Goal: Obtain resource: Obtain resource

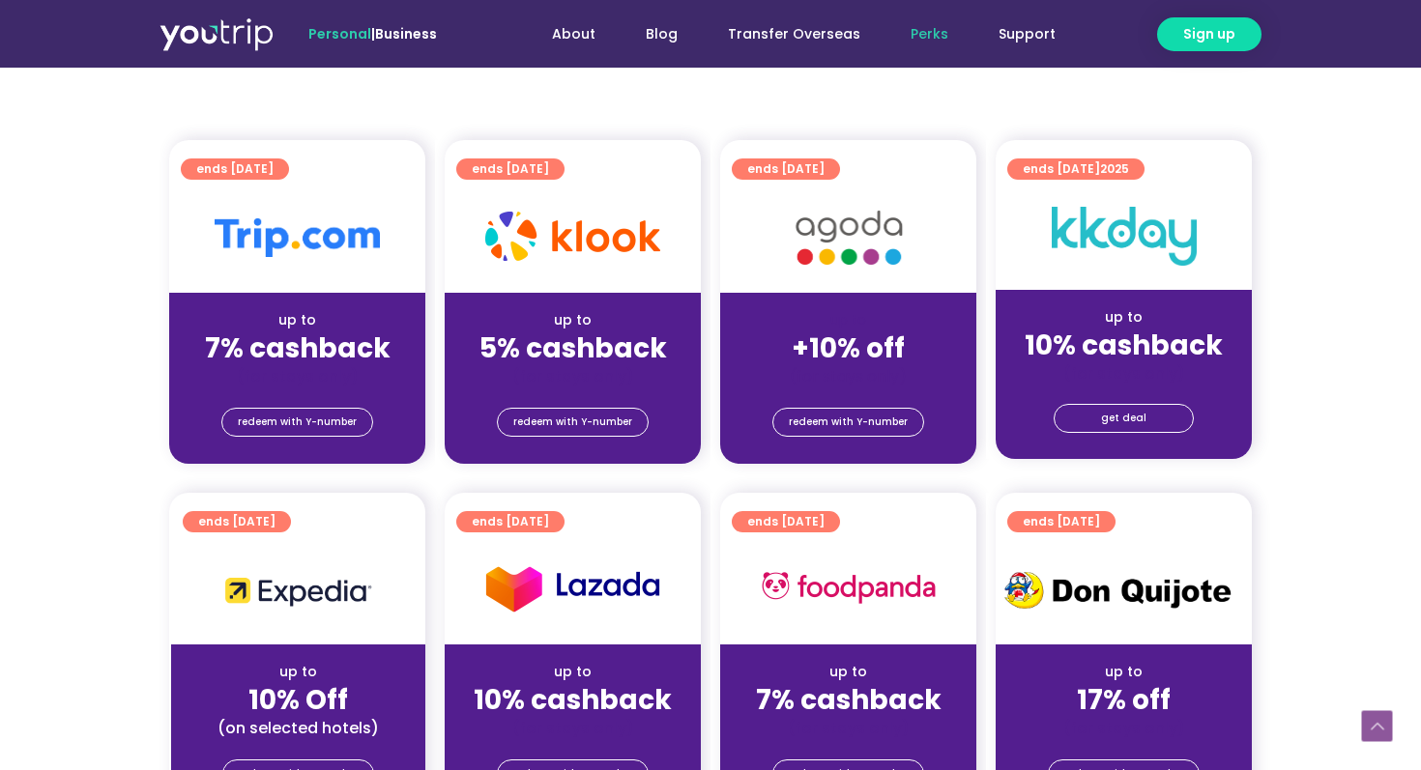
scroll to position [403, 0]
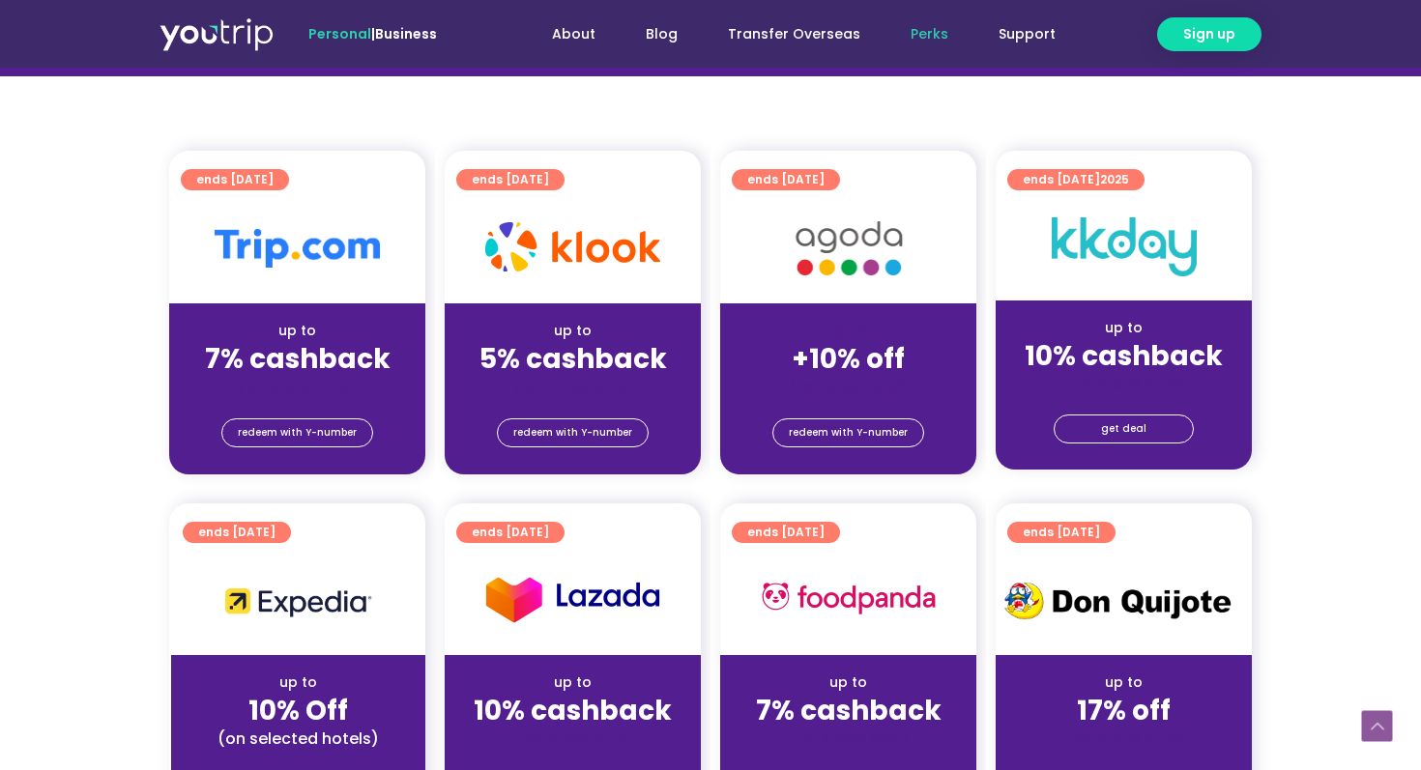
click at [110, 395] on section "ends [DATE] up to 7% cashback (for stays only) redeem with Y-number ends [DATE]…" at bounding box center [710, 324] width 1421 height 347
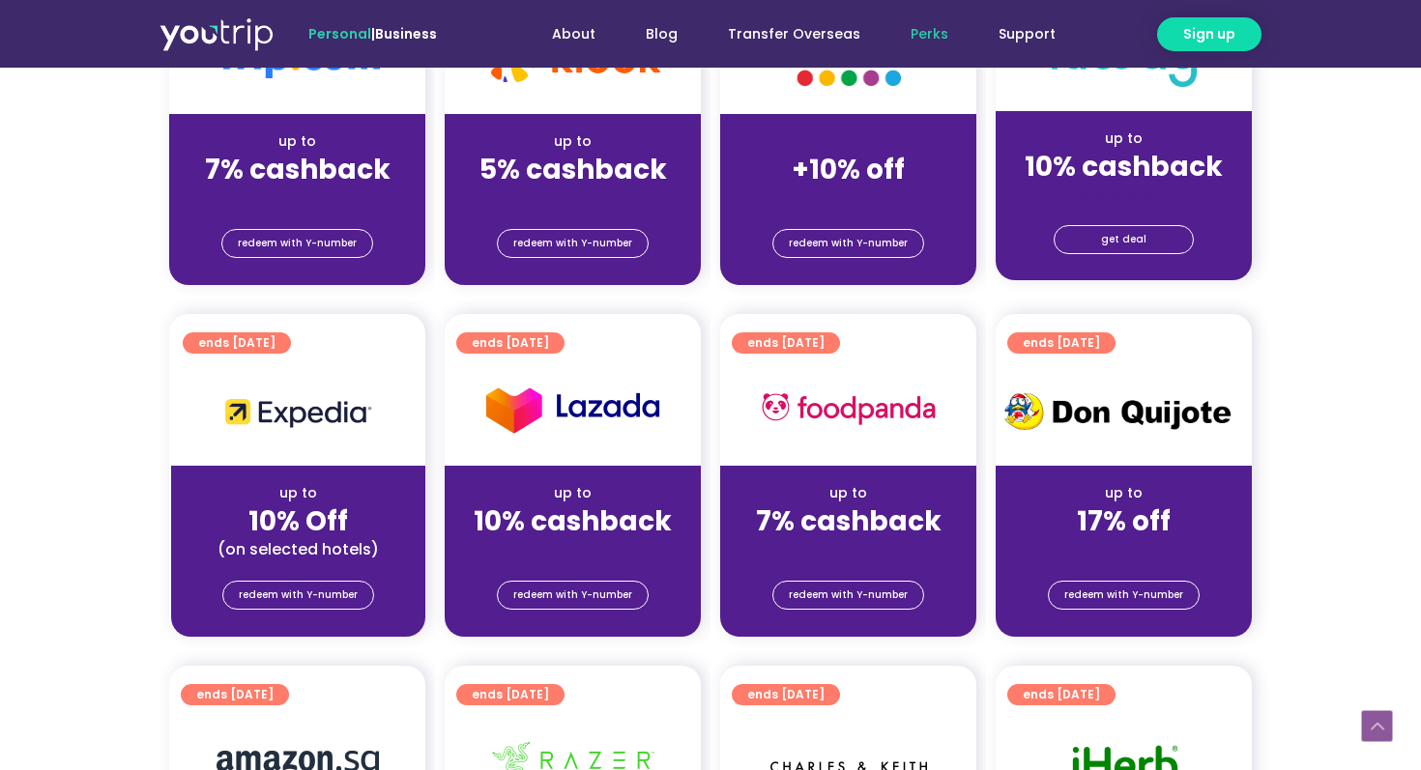
scroll to position [300, 0]
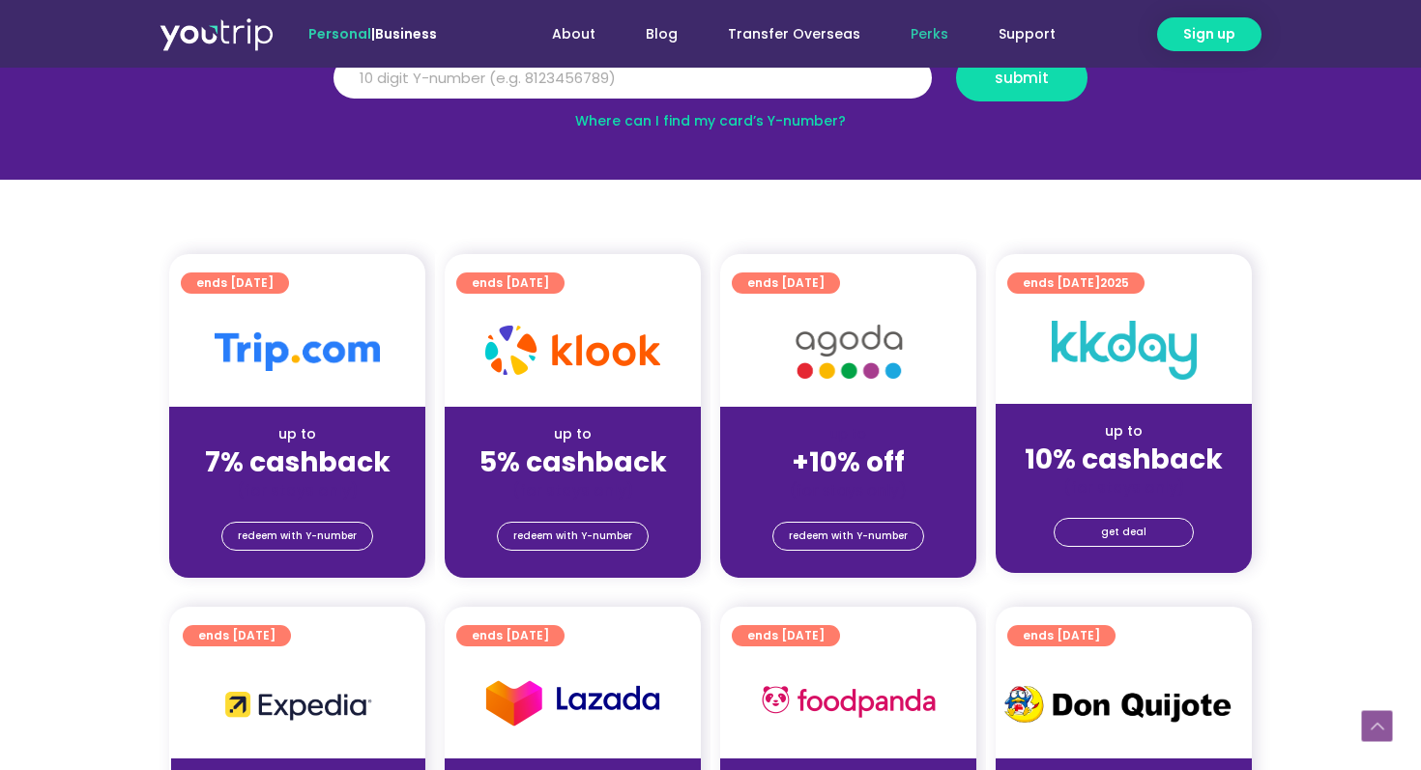
click at [286, 489] on div "(for stays only)" at bounding box center [297, 490] width 225 height 20
click at [298, 373] on div at bounding box center [297, 352] width 256 height 110
click at [302, 527] on span "redeem with Y-number" at bounding box center [297, 536] width 119 height 27
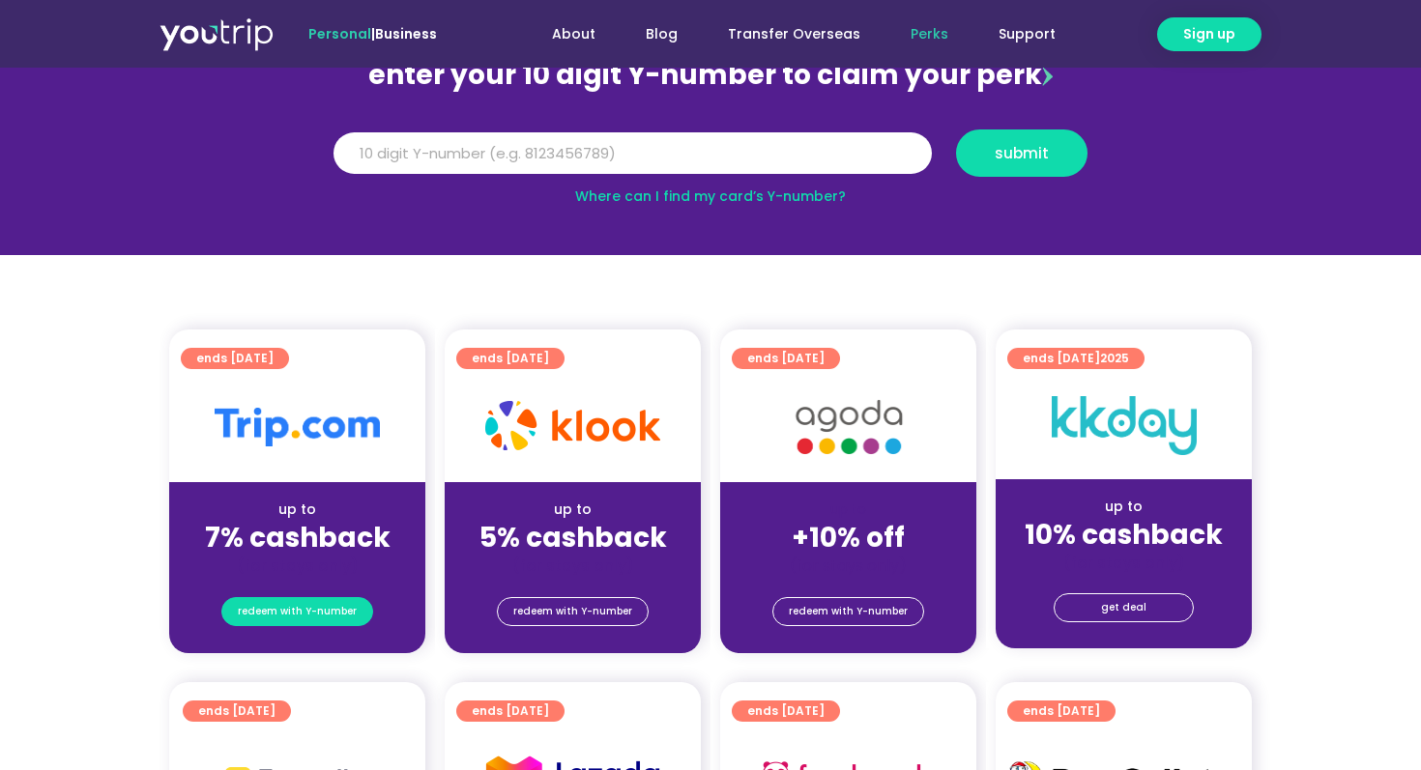
scroll to position [213, 0]
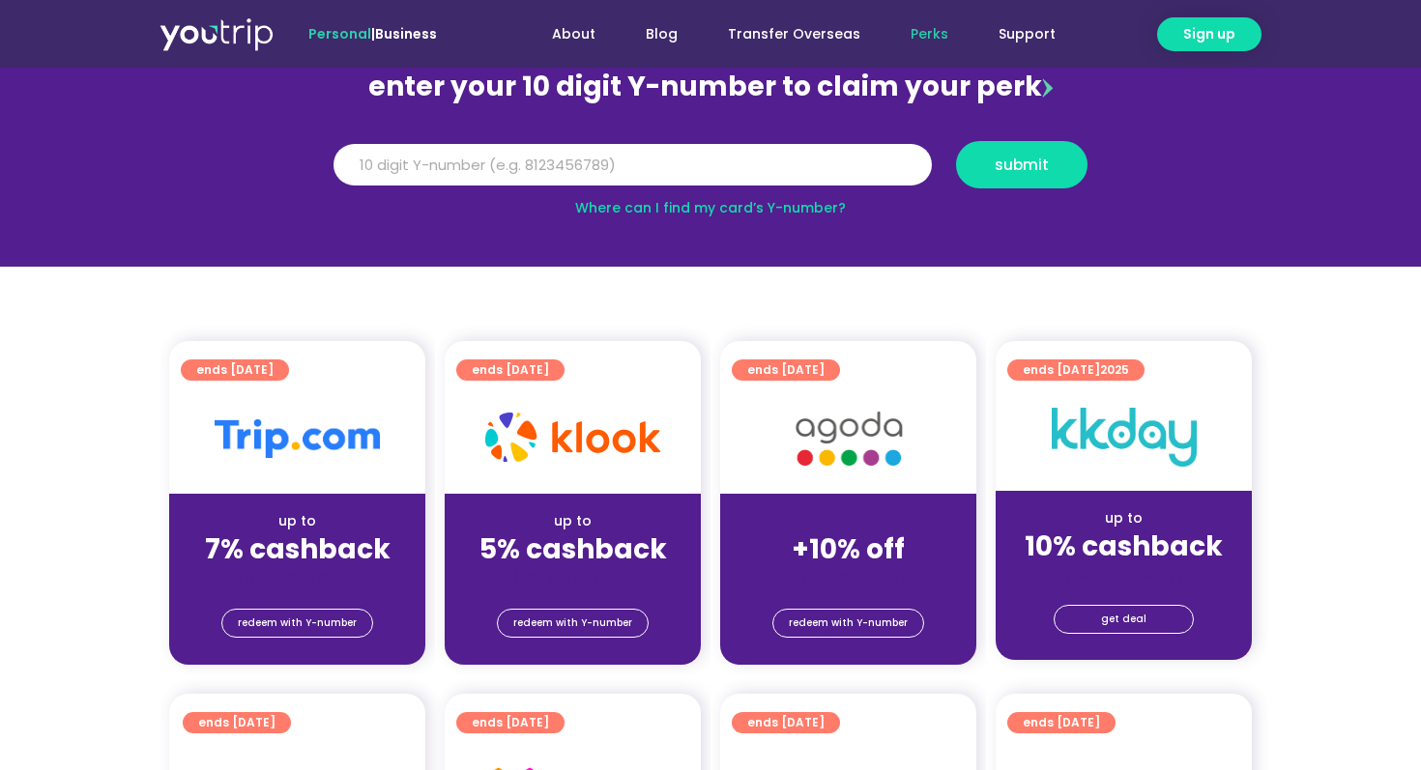
click at [307, 413] on div at bounding box center [297, 439] width 256 height 110
click at [274, 373] on span "ends [DATE]" at bounding box center [234, 370] width 77 height 21
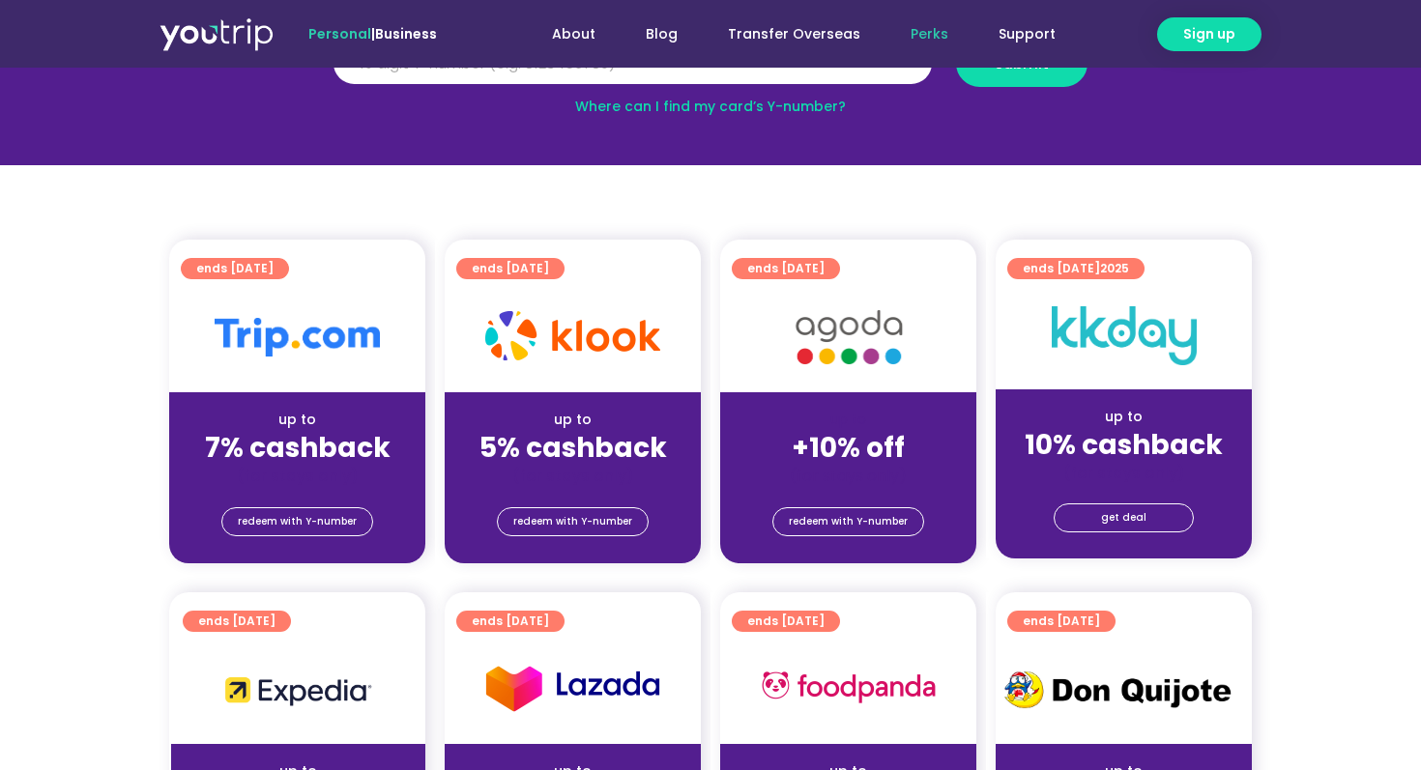
scroll to position [404, 0]
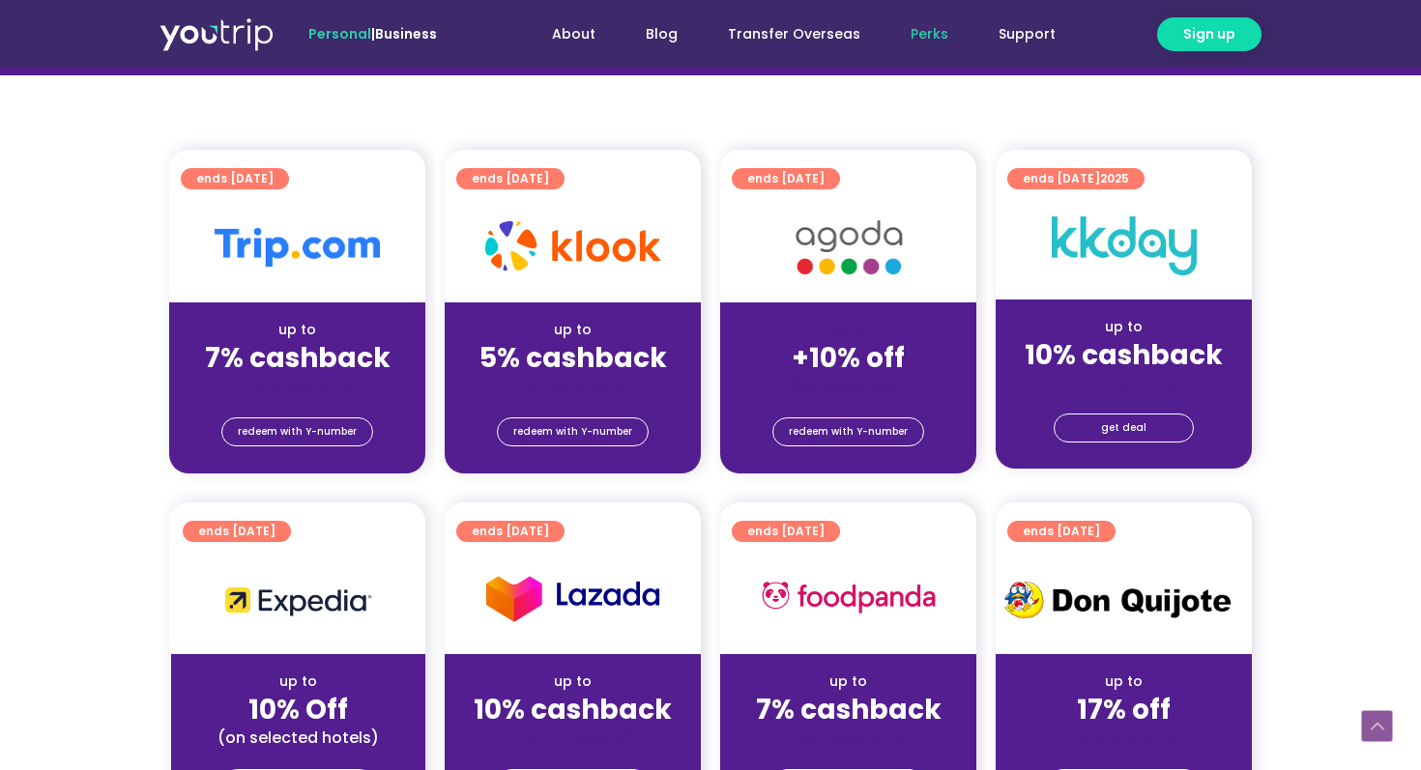
click at [370, 249] on img at bounding box center [297, 247] width 165 height 39
click at [584, 230] on img at bounding box center [572, 245] width 175 height 49
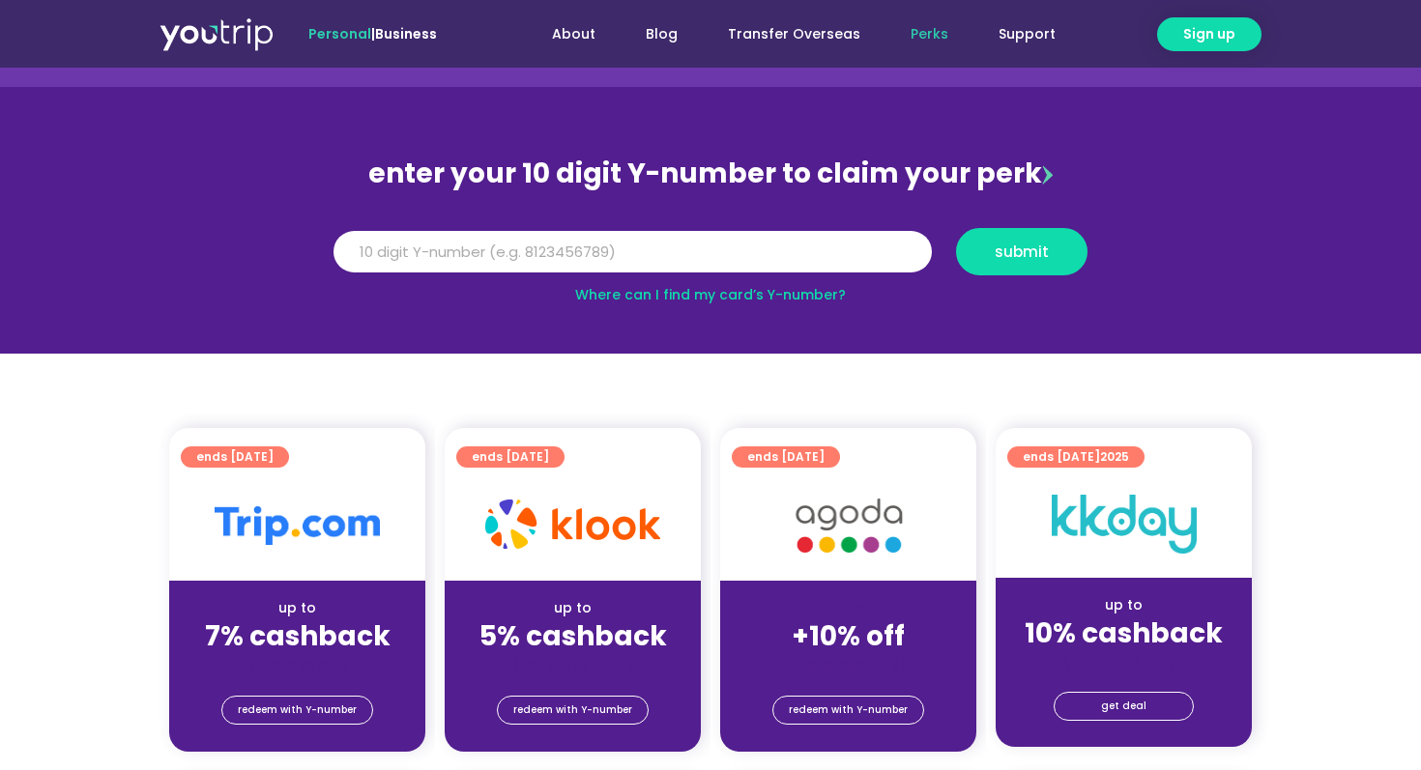
scroll to position [0, 0]
